Goal: Task Accomplishment & Management: Complete application form

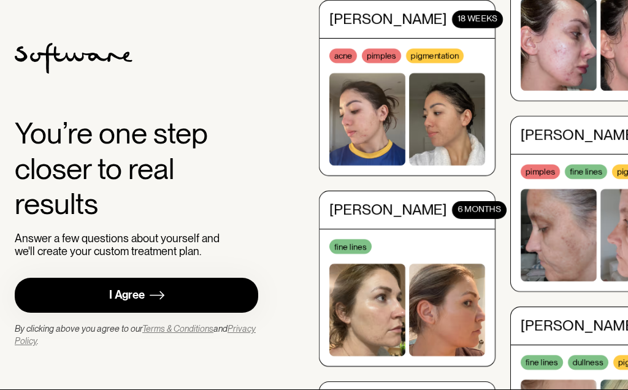
click at [194, 313] on link "I Agree" at bounding box center [136, 295] width 243 height 35
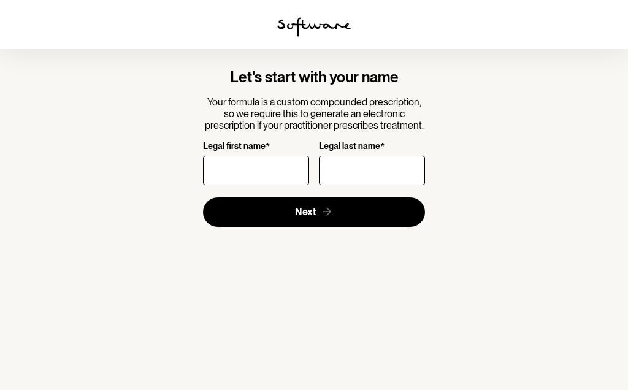
click at [270, 162] on input "Legal first name *" at bounding box center [256, 170] width 106 height 29
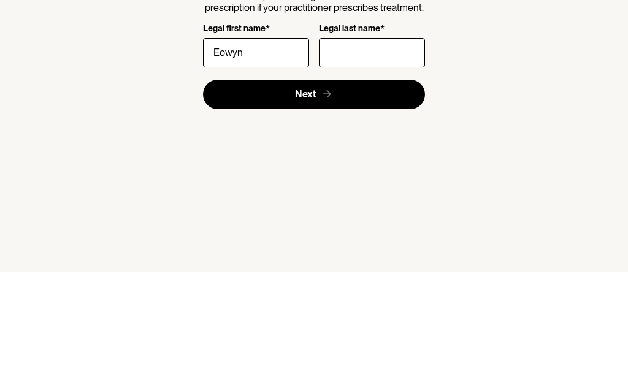
type input "Eowyn"
click at [363, 156] on input "Legal last name *" at bounding box center [372, 170] width 106 height 29
type input "Ransley"
click at [352, 197] on button "Next" at bounding box center [314, 211] width 222 height 29
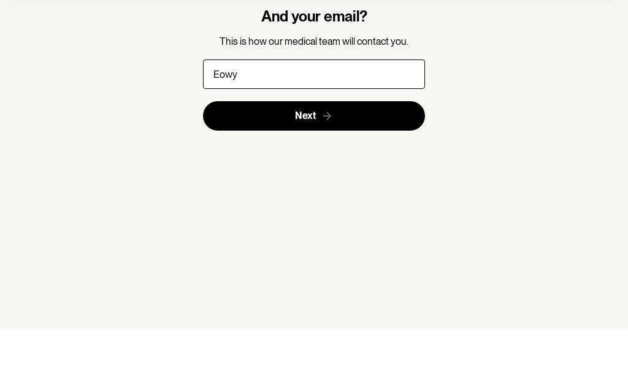
type input "eowyn.ransley@gmail.com"
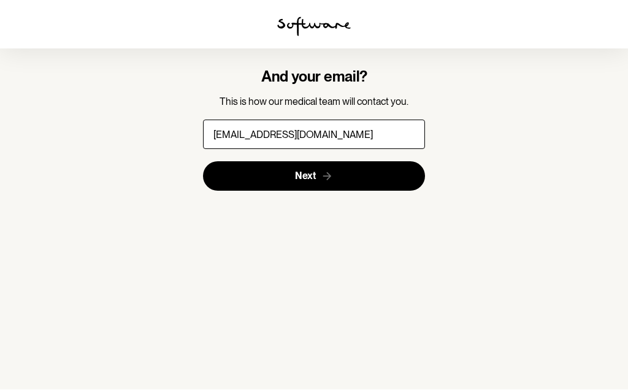
click at [368, 162] on button "Next" at bounding box center [314, 176] width 222 height 29
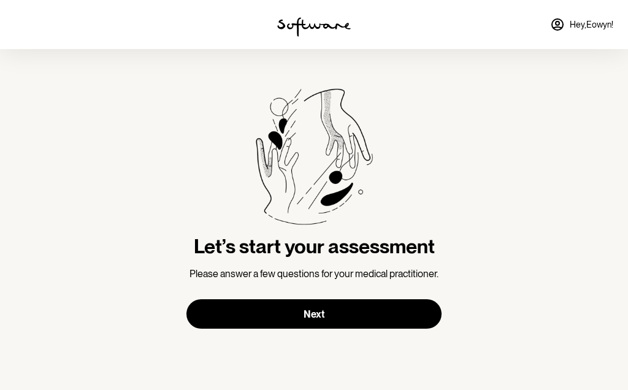
click at [386, 311] on button "Next" at bounding box center [313, 313] width 255 height 29
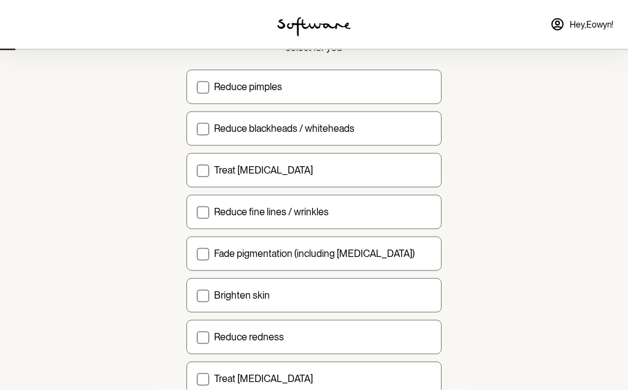
scroll to position [118, 0]
click at [192, 88] on label "Reduce pimples" at bounding box center [313, 86] width 255 height 34
click at [196, 86] on input "Reduce pimples" at bounding box center [196, 86] width 1 height 1
checkbox input "true"
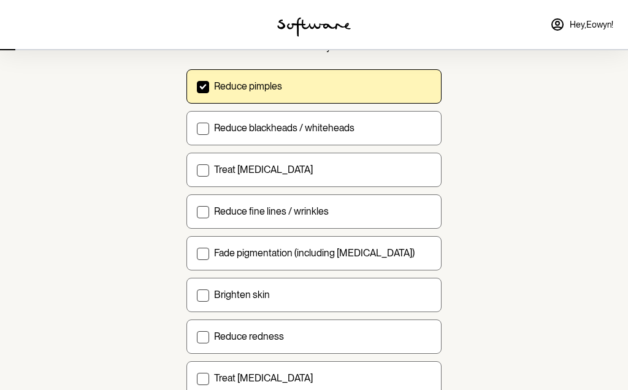
click at [195, 297] on label "Brighten skin" at bounding box center [313, 295] width 255 height 34
click at [196, 295] on input "Brighten skin" at bounding box center [196, 294] width 1 height 1
checkbox input "true"
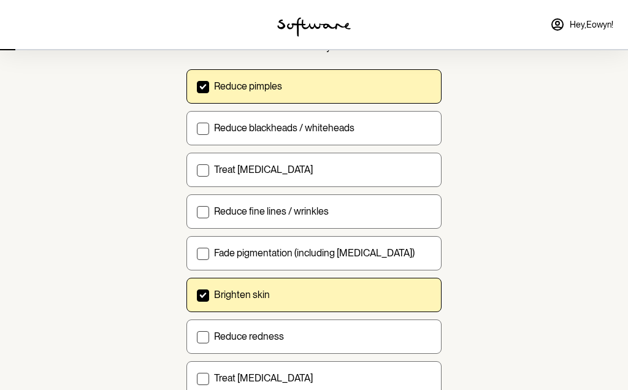
click at [196, 218] on label "Reduce fine lines / wrinkles" at bounding box center [313, 211] width 255 height 34
click at [196, 211] on input "Reduce fine lines / wrinkles" at bounding box center [196, 211] width 1 height 1
checkbox input "true"
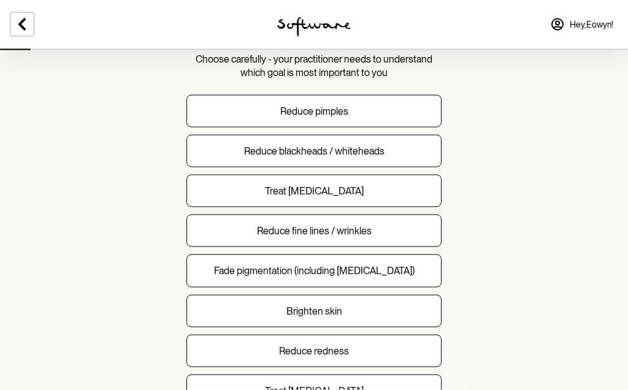
scroll to position [93, 0]
click at [335, 109] on p "Reduce pimples" at bounding box center [314, 111] width 68 height 12
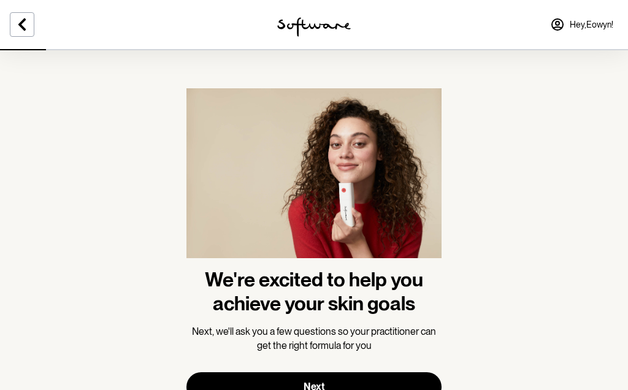
click at [380, 377] on button "Next" at bounding box center [313, 386] width 255 height 29
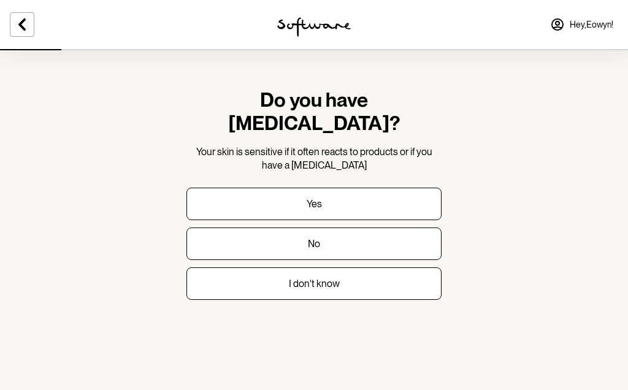
click at [356, 267] on button "I don't know" at bounding box center [313, 283] width 255 height 32
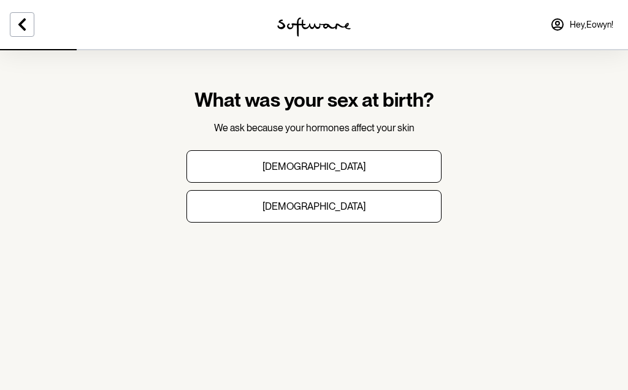
click at [389, 203] on button "Female" at bounding box center [313, 206] width 255 height 32
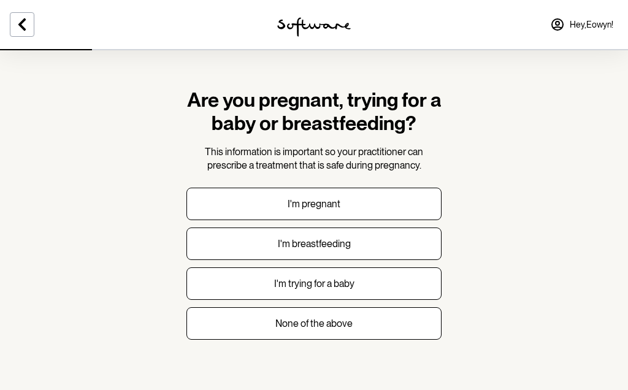
click at [384, 321] on button "None of the above" at bounding box center [313, 323] width 255 height 32
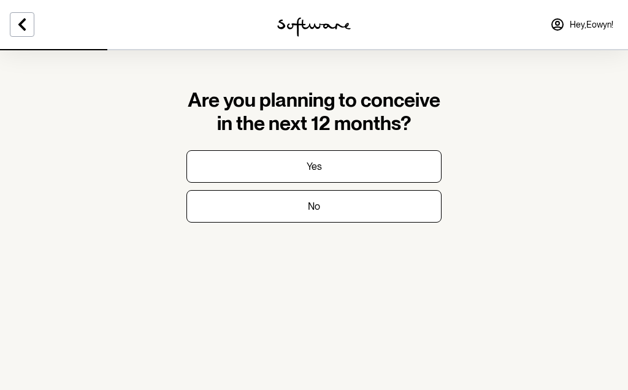
click at [359, 202] on button "No" at bounding box center [313, 206] width 255 height 32
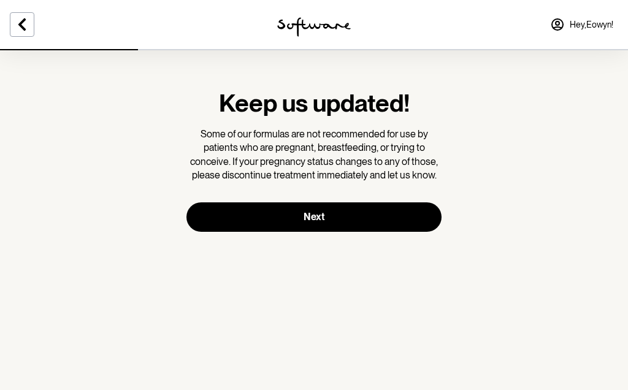
click at [366, 215] on button "Next" at bounding box center [313, 216] width 255 height 29
